Goal: Subscribe to service/newsletter

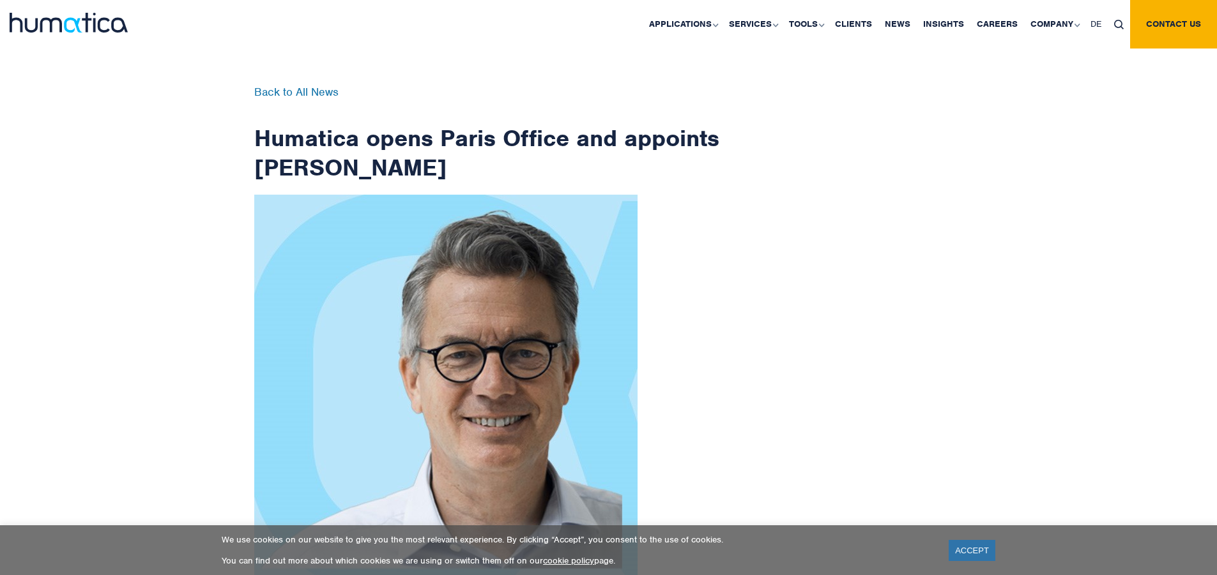
scroll to position [2037, 0]
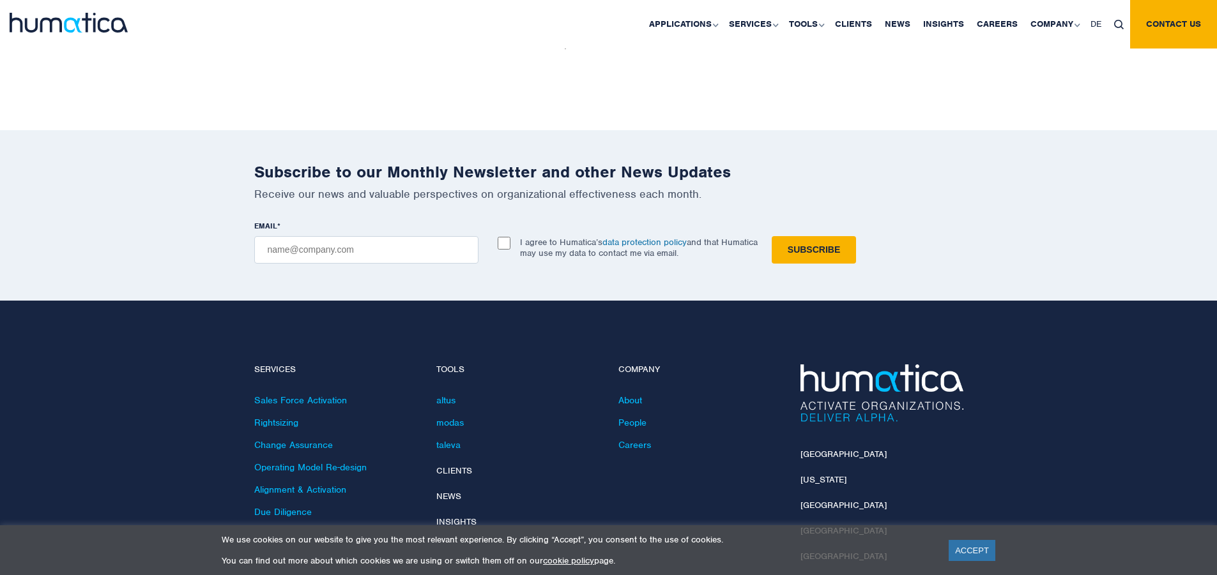
checkbox input "true"
type input "[EMAIL_ADDRESS][DOMAIN_NAME]"
click at [771, 236] on input "Subscribe" at bounding box center [813, 249] width 84 height 27
